Goal: Information Seeking & Learning: Find specific fact

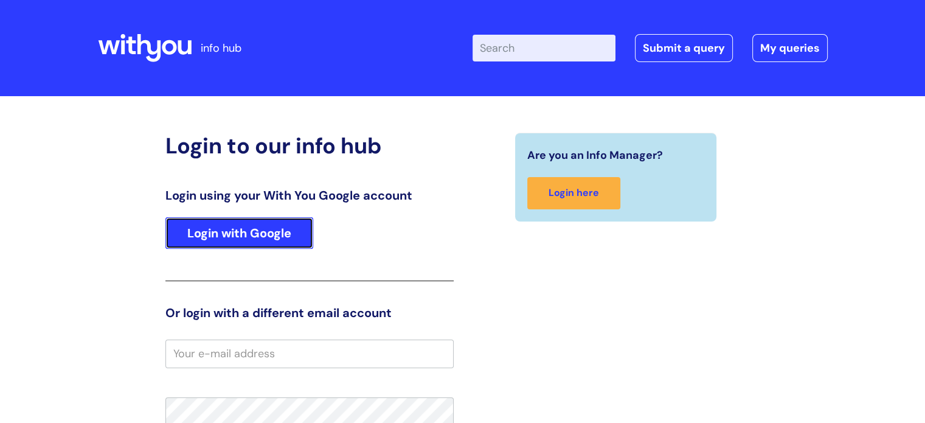
click at [263, 245] on link "Login with Google" at bounding box center [239, 233] width 148 height 32
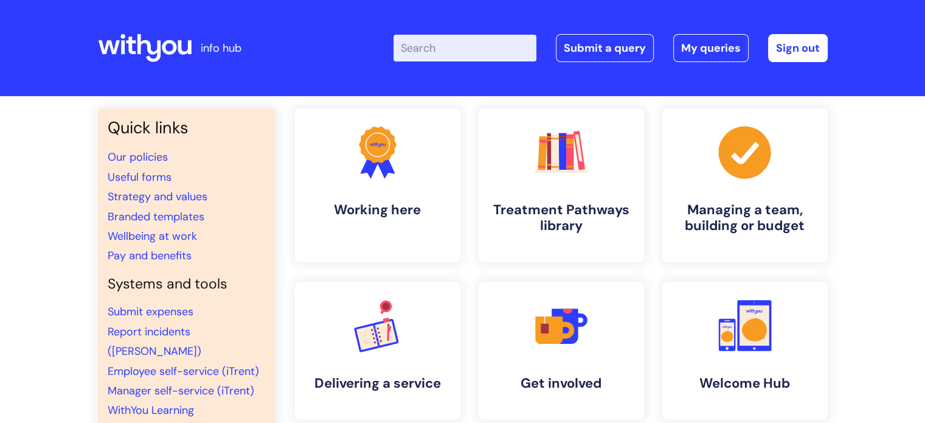
click at [465, 53] on input "Enter your search term here..." at bounding box center [465, 48] width 143 height 27
type input "awareness moments"
click button "Search" at bounding box center [0, 0] width 0 height 0
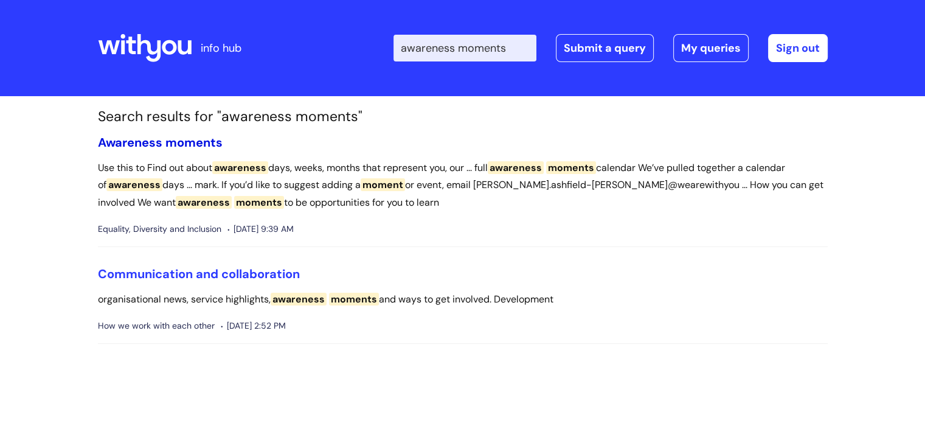
click at [180, 137] on span "moments" at bounding box center [193, 142] width 57 height 16
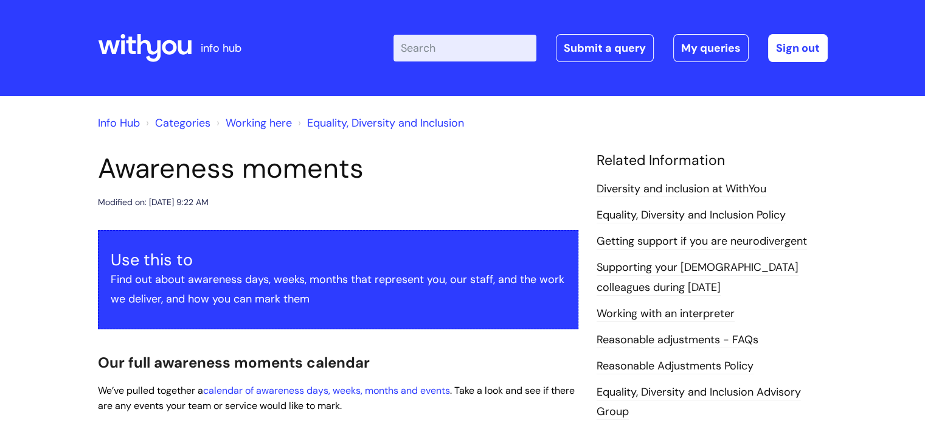
scroll to position [122, 0]
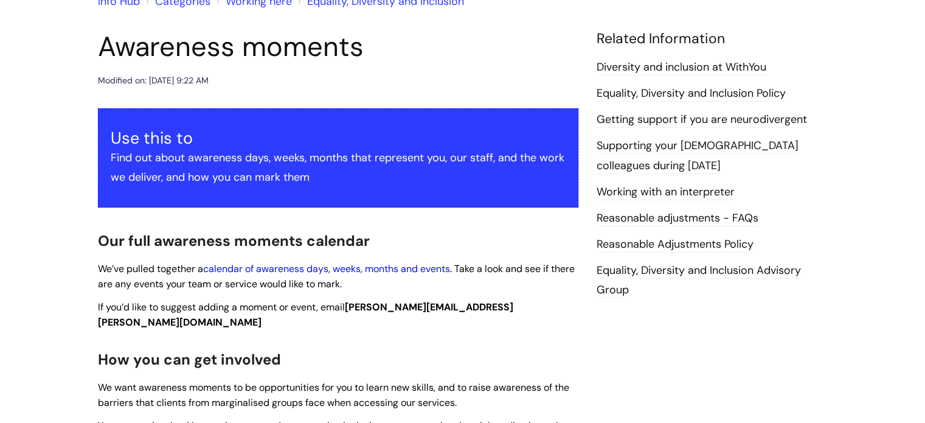
click at [370, 271] on link "calendar of awareness days, weeks, months and events" at bounding box center [326, 268] width 247 height 13
click at [352, 271] on link "calendar of awareness days, weeks, months and events" at bounding box center [326, 268] width 247 height 13
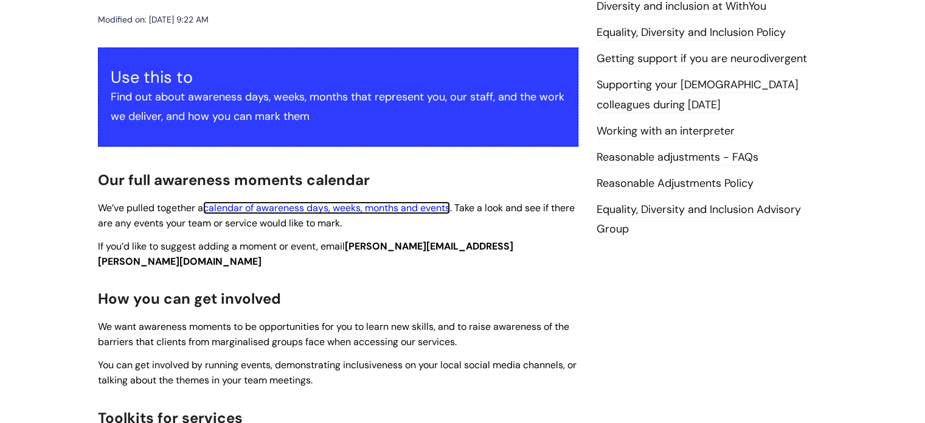
scroll to position [0, 0]
